Goal: Task Accomplishment & Management: Manage account settings

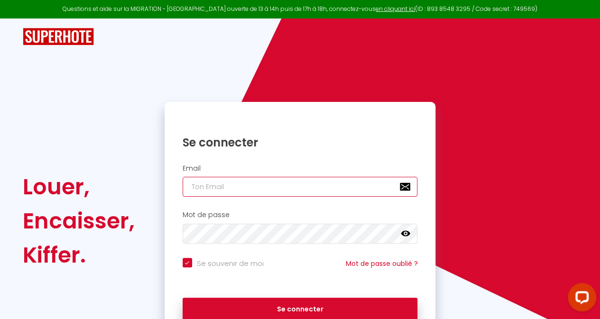
click at [294, 184] on input "email" at bounding box center [300, 187] width 235 height 20
type input "s"
checkbox input "true"
type input "sa"
checkbox input "true"
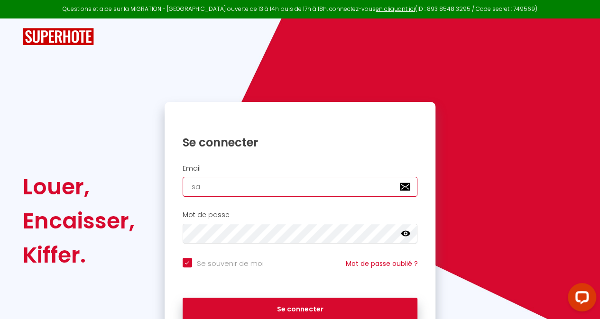
type input "san"
checkbox input "true"
type input "sanc"
checkbox input "true"
type input "sanct"
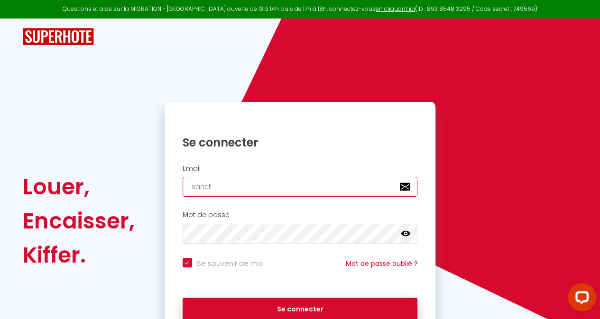
checkbox input "true"
type input "sanctu"
checkbox input "true"
type input "sanctua"
checkbox input "true"
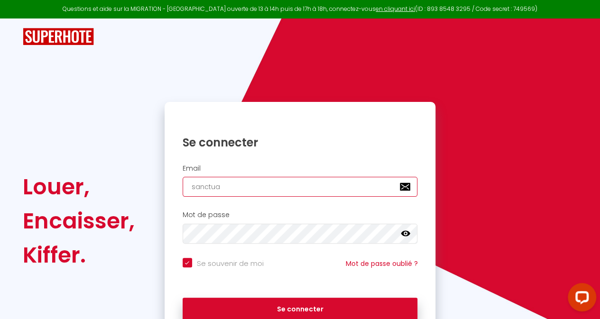
type input "sanctuai"
checkbox input "true"
type input "sanctuair"
checkbox input "true"
type input "sanctuaire"
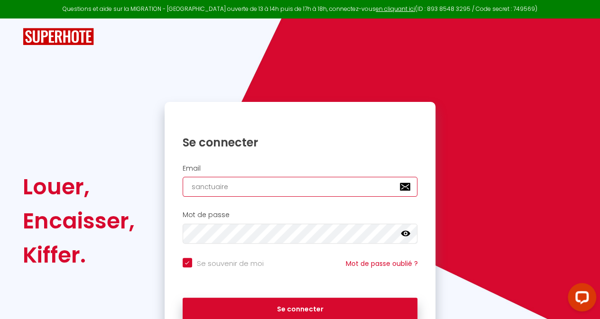
checkbox input "true"
type input "sanctuaired"
checkbox input "true"
type input "sanctuaireda"
checkbox input "true"
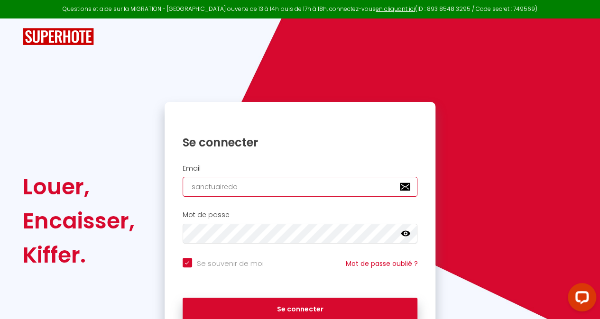
type input "sanctuairedap"
checkbox input "true"
type input "sanctuairedaph"
checkbox input "true"
type input "sanctuairedaphr"
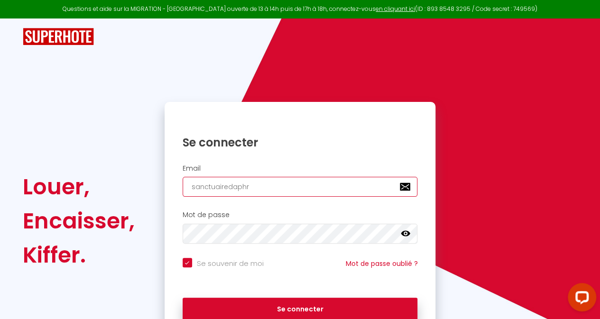
checkbox input "true"
type input "sanctuairedaphro"
checkbox input "true"
type input "sanctuairedaphrod"
checkbox input "true"
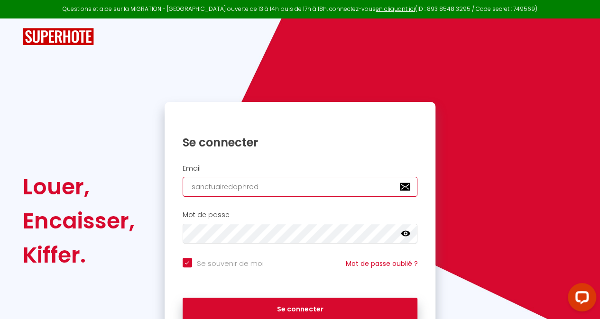
type input "sanctuairedaphrodi"
checkbox input "true"
type input "sanctuairedaphrodit"
checkbox input "true"
type input "sanctuairedaphrodite"
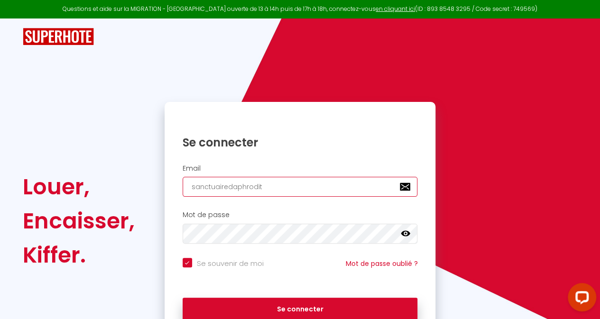
checkbox input "true"
type input "sanctuairedaphrodite@"
checkbox input "true"
type input "sanctuairedaphrodite@g"
checkbox input "true"
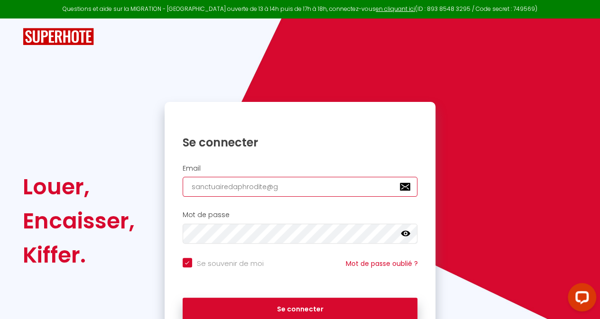
type input "sanctuairedaphrodite@gm"
checkbox input "true"
type input "sanctuairedaphrodite@gma"
checkbox input "true"
type input "sanctuairedaphrodite@gmai"
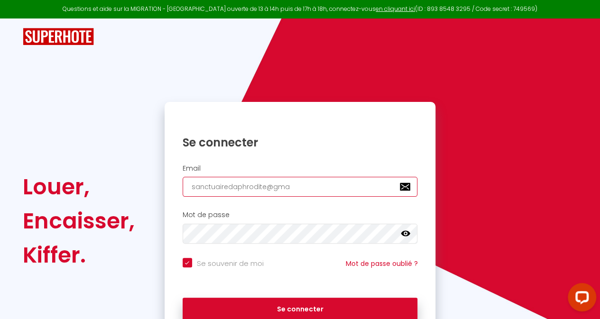
checkbox input "true"
type input "[EMAIL_ADDRESS]"
checkbox input "true"
type input "[EMAIL_ADDRESS]."
checkbox input "true"
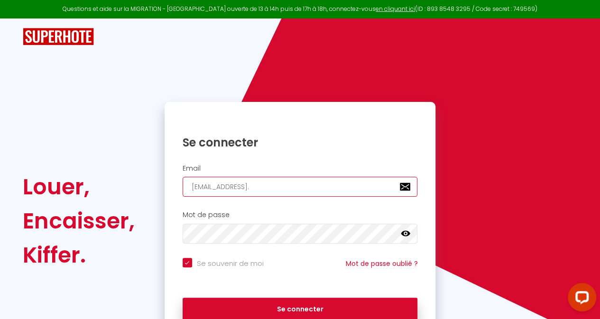
type input "sanctuairedaphrodite@gmail.c"
checkbox input "true"
type input "[EMAIL_ADDRESS][DOMAIN_NAME]"
checkbox input "true"
type input "[EMAIL_ADDRESS][DOMAIN_NAME]"
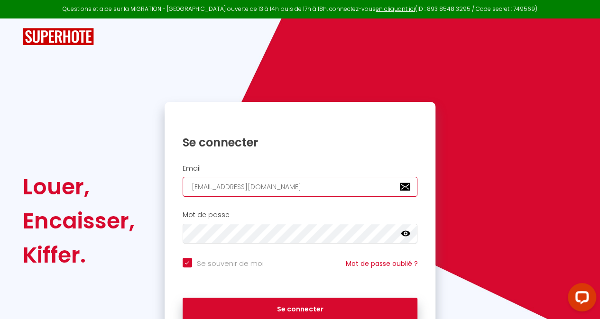
checkbox input "true"
type input "[EMAIL_ADDRESS][DOMAIN_NAME]"
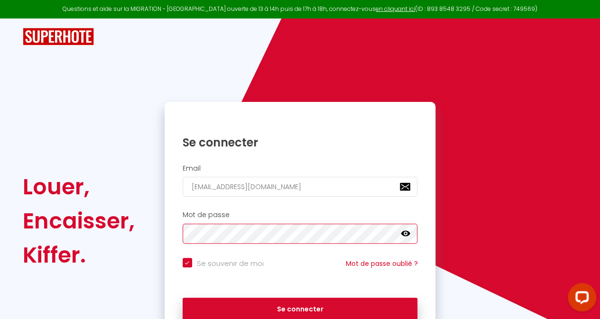
click at [183, 298] on button "Se connecter" at bounding box center [300, 310] width 235 height 24
checkbox input "true"
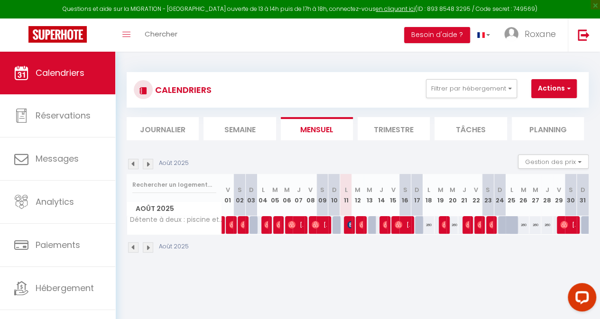
click at [395, 129] on li "Trimestre" at bounding box center [394, 128] width 72 height 23
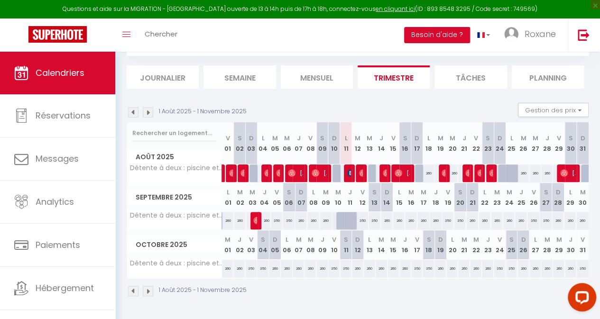
scroll to position [55, 0]
